Goal: Navigation & Orientation: Find specific page/section

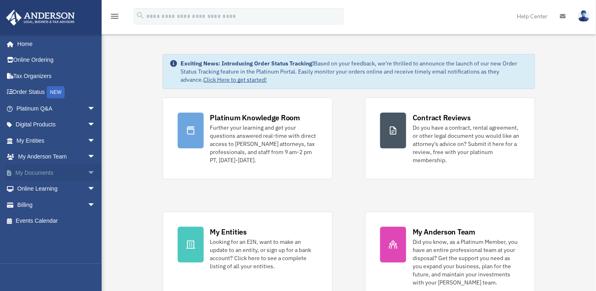
click at [73, 170] on link "My Documents arrow_drop_down" at bounding box center [57, 173] width 102 height 16
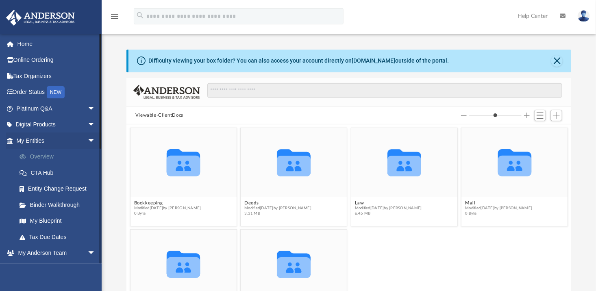
scroll to position [178, 439]
click at [44, 158] on link "Overview" at bounding box center [59, 157] width 96 height 16
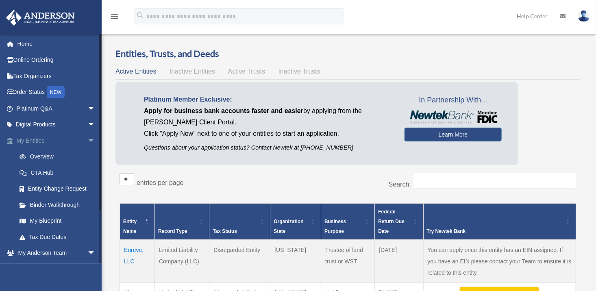
click at [87, 141] on span "arrow_drop_down" at bounding box center [95, 140] width 16 height 17
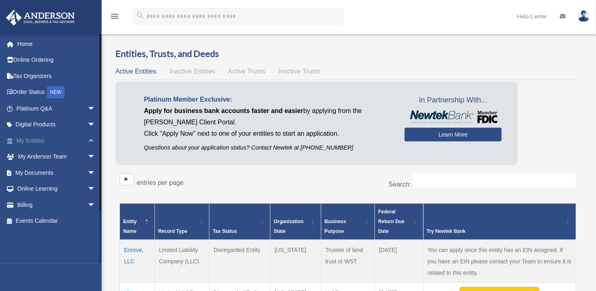
click at [30, 139] on link "My Entities arrow_drop_up" at bounding box center [57, 140] width 102 height 16
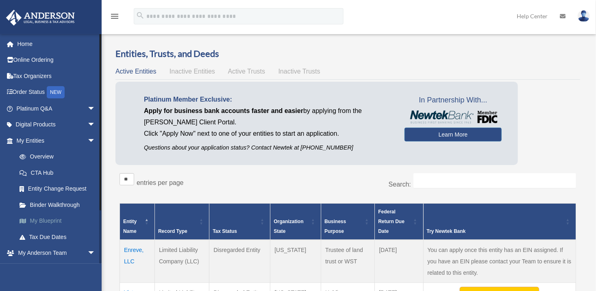
click at [41, 219] on link "My Blueprint" at bounding box center [59, 221] width 96 height 16
